Goal: Navigation & Orientation: Go to known website

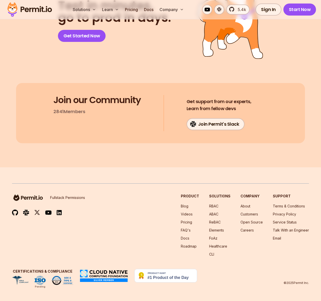
scroll to position [2600, 0]
